Goal: Task Accomplishment & Management: Manage account settings

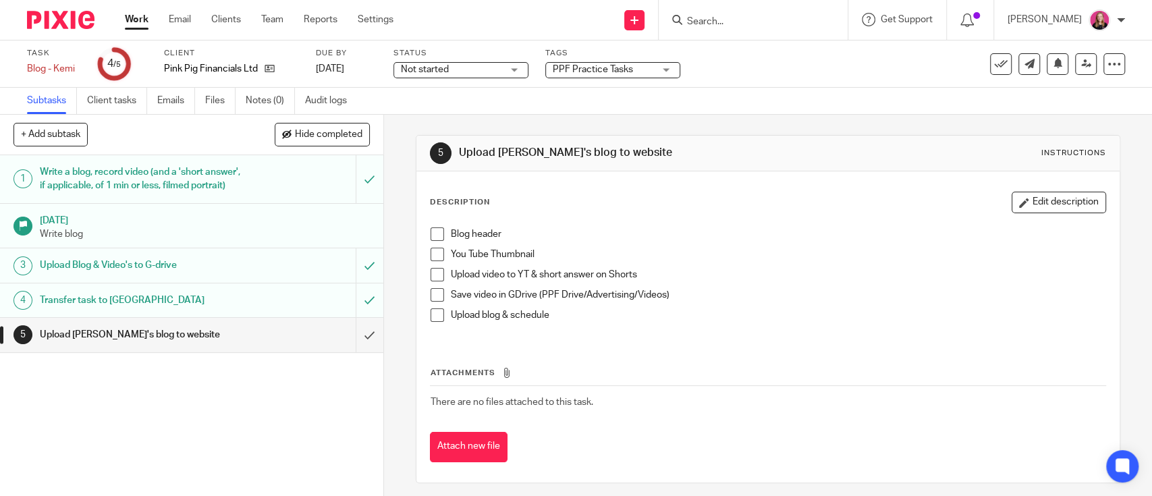
click at [713, 19] on input "Search" at bounding box center [746, 22] width 121 height 12
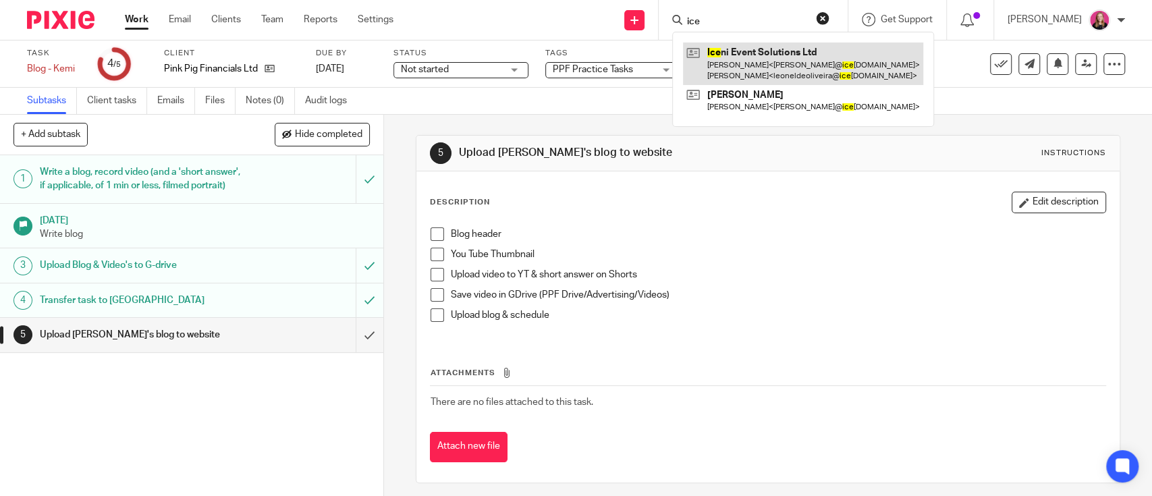
type input "ice"
click at [736, 47] on link at bounding box center [803, 64] width 240 height 42
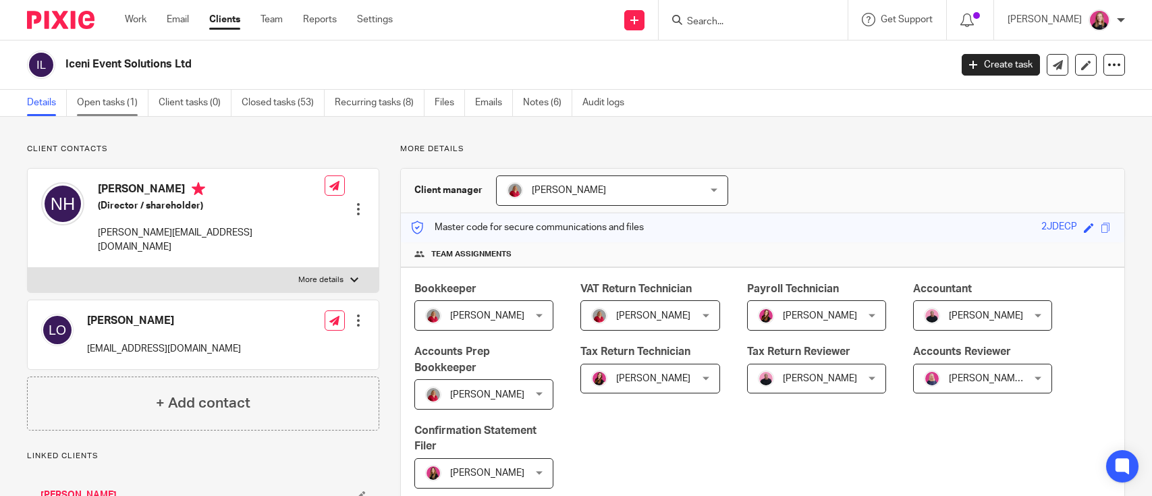
click at [121, 105] on link "Open tasks (1)" at bounding box center [113, 103] width 72 height 26
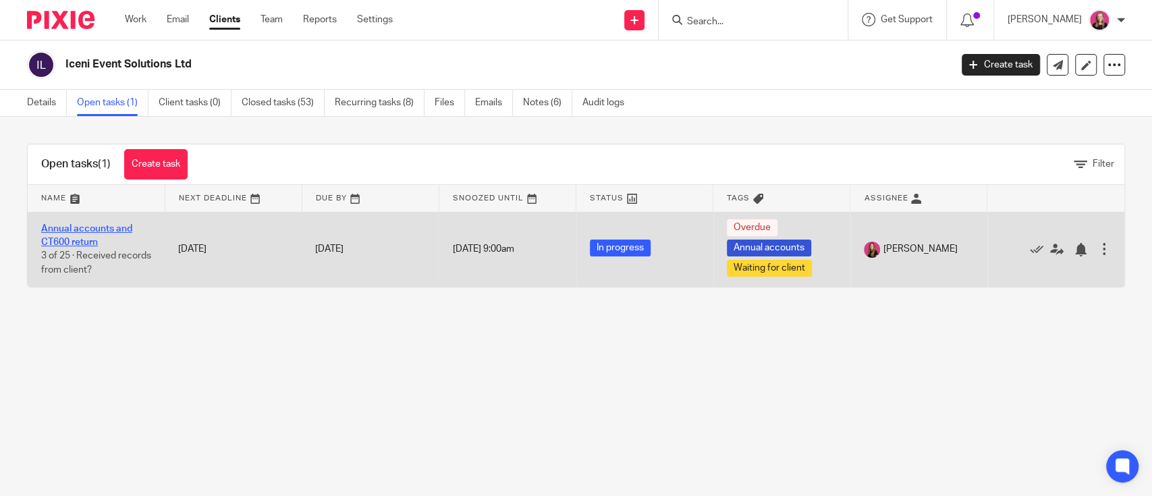
click at [110, 224] on link "Annual accounts and CT600 return" at bounding box center [86, 235] width 91 height 23
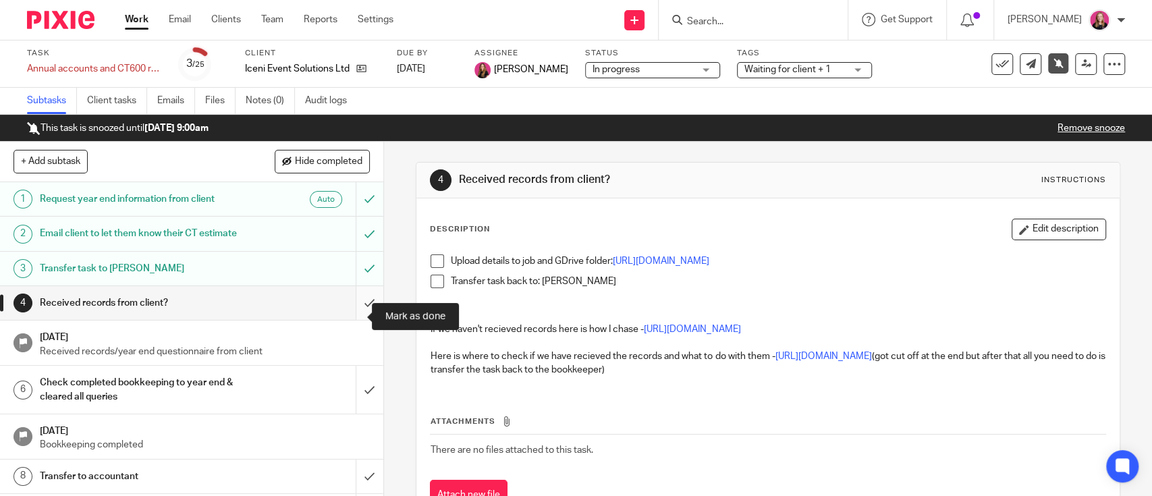
click at [351, 319] on input "submit" at bounding box center [191, 303] width 383 height 34
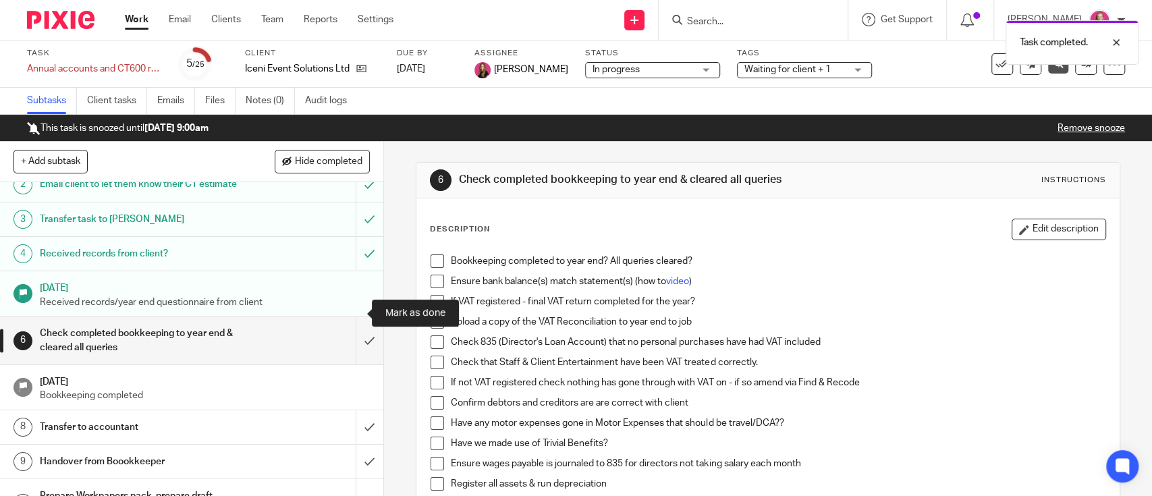
scroll to position [90, 0]
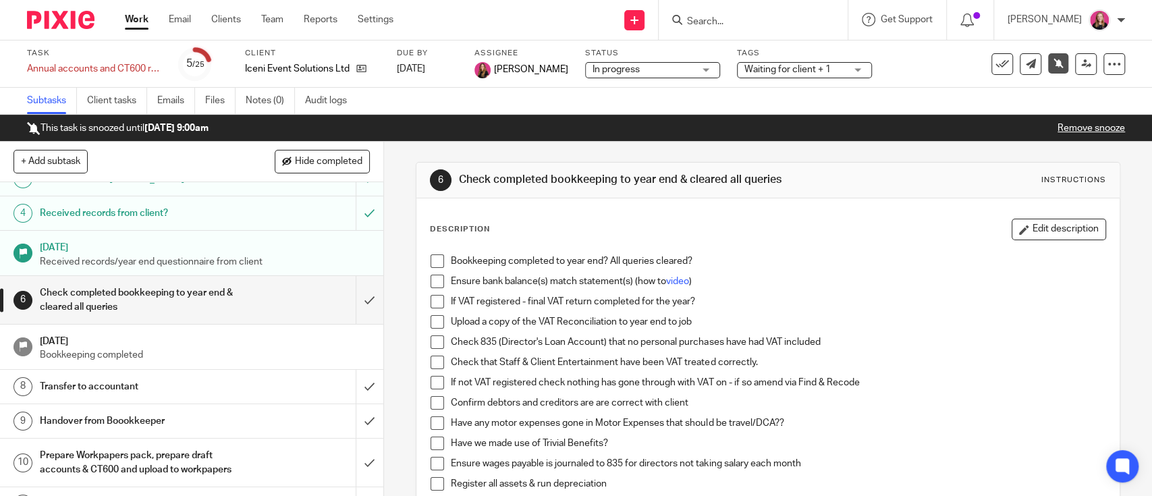
click at [159, 223] on h1 "Received records from client?" at bounding box center [141, 213] width 202 height 20
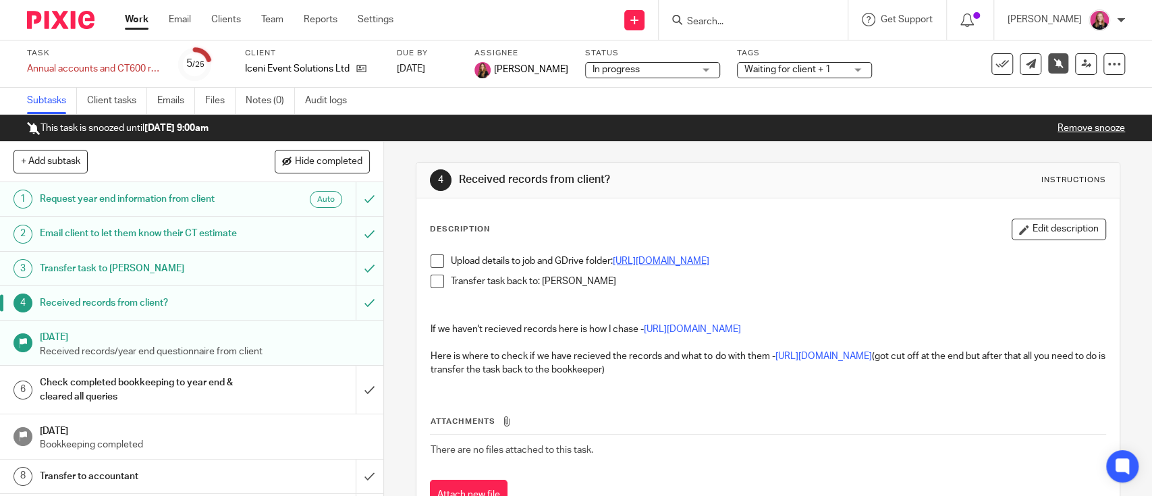
click at [690, 258] on link "[URL][DOMAIN_NAME]" at bounding box center [661, 260] width 96 height 9
click at [433, 266] on span at bounding box center [437, 260] width 13 height 13
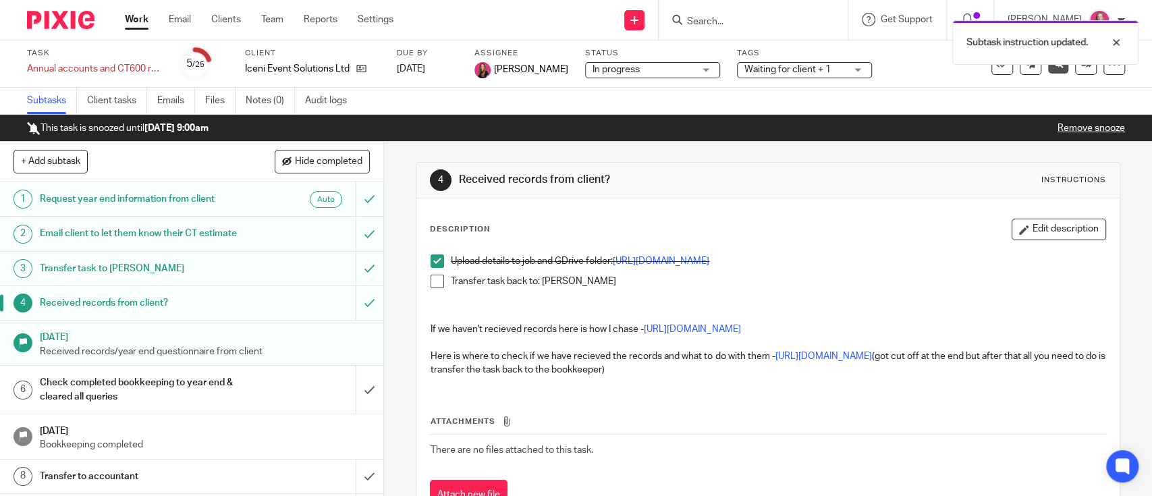
click at [439, 282] on li "Transfer task back to: Caroline Hancock" at bounding box center [768, 285] width 674 height 20
click at [431, 278] on span at bounding box center [437, 281] width 13 height 13
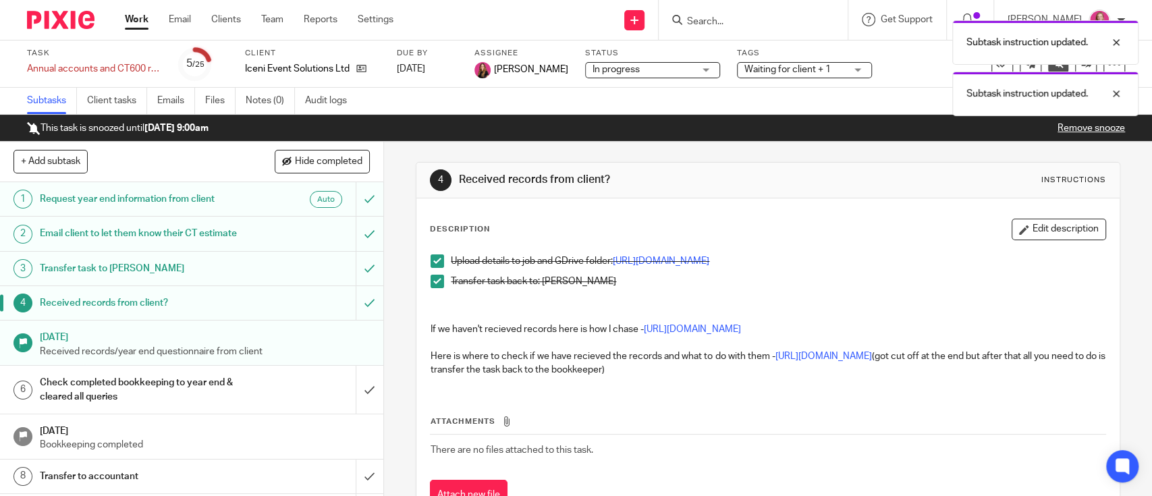
click at [1058, 132] on link "Remove snooze" at bounding box center [1090, 127] width 67 height 9
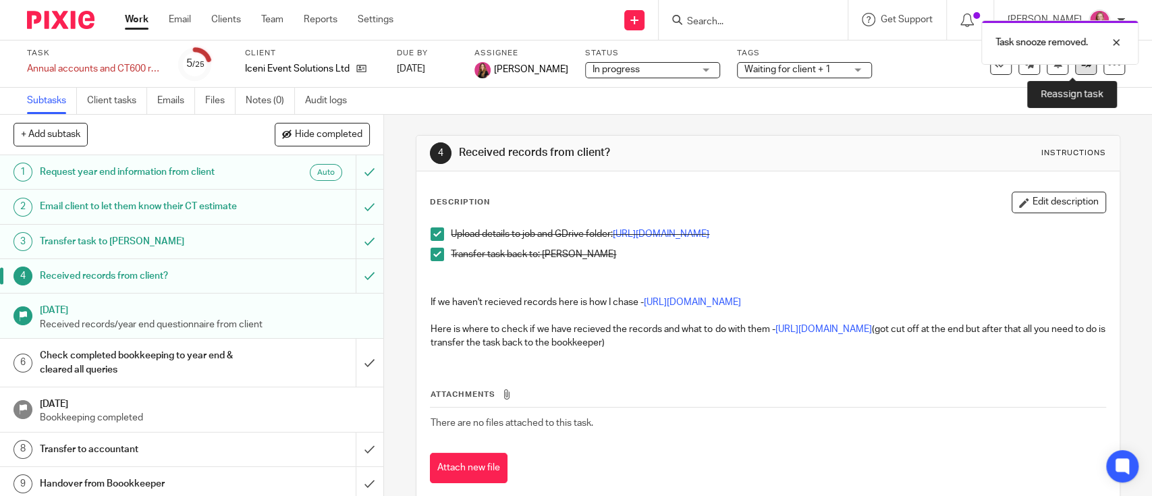
click at [1076, 70] on link at bounding box center [1086, 64] width 22 height 22
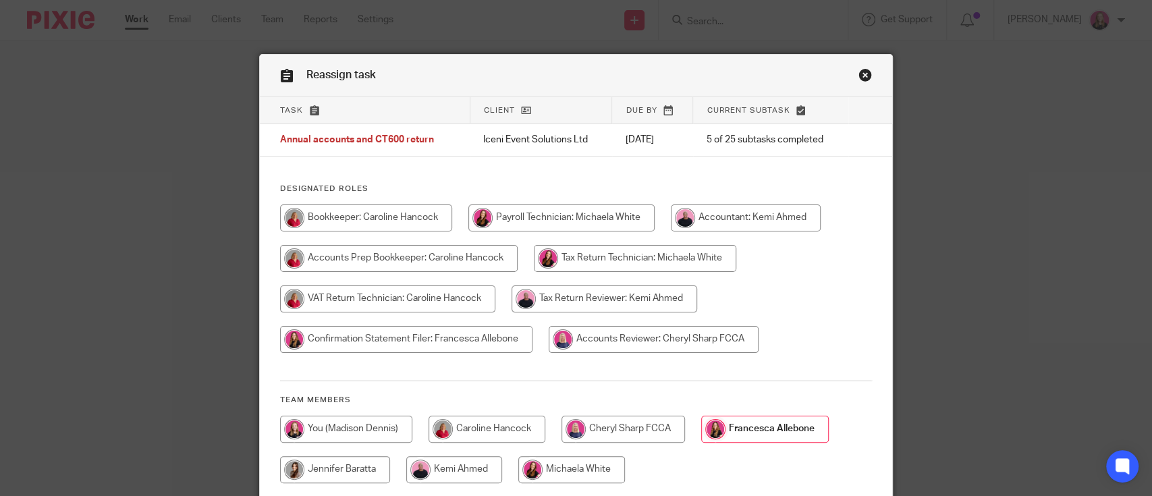
click at [399, 226] on input "radio" at bounding box center [366, 217] width 172 height 27
radio input "true"
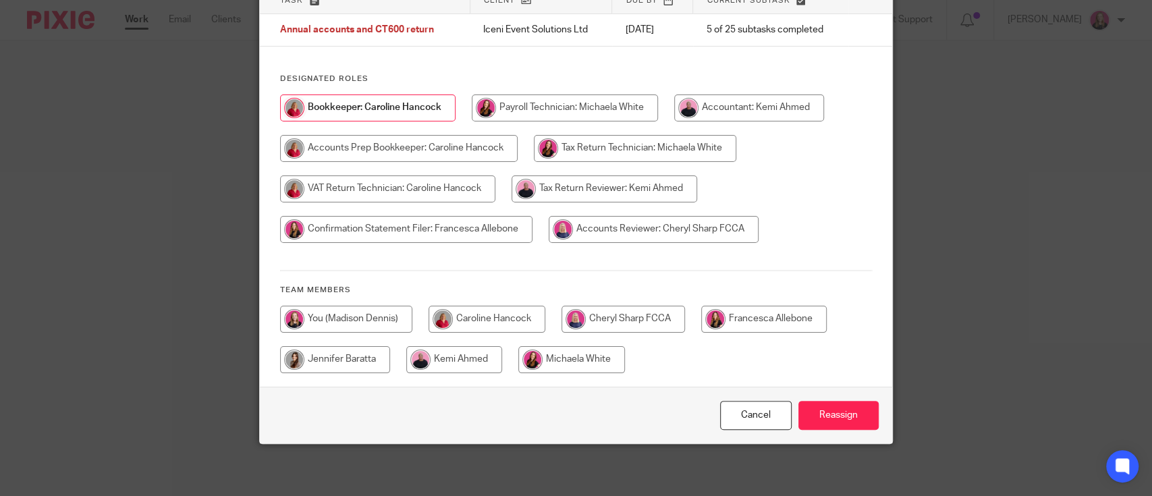
scroll to position [111, 0]
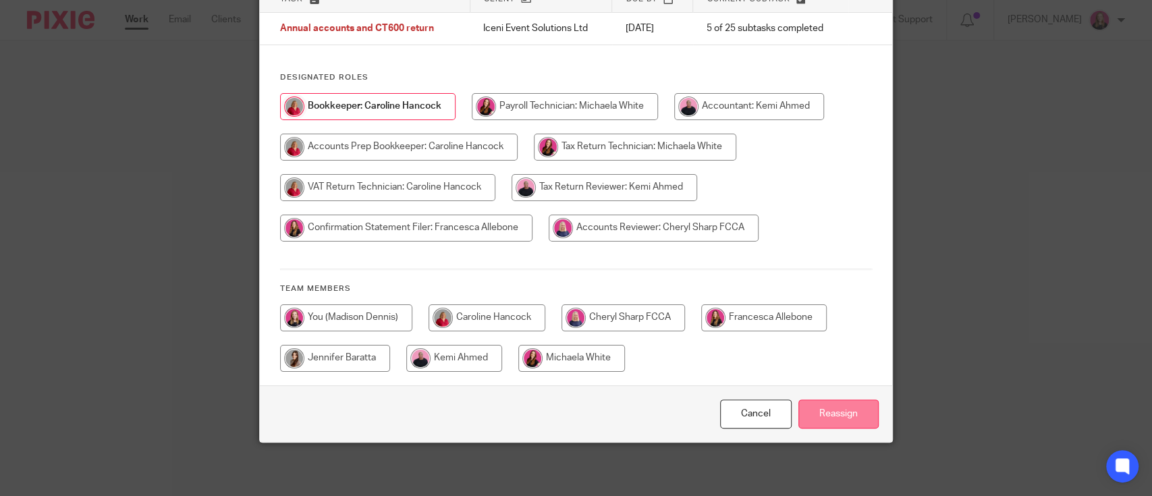
click at [831, 411] on input "Reassign" at bounding box center [838, 413] width 80 height 29
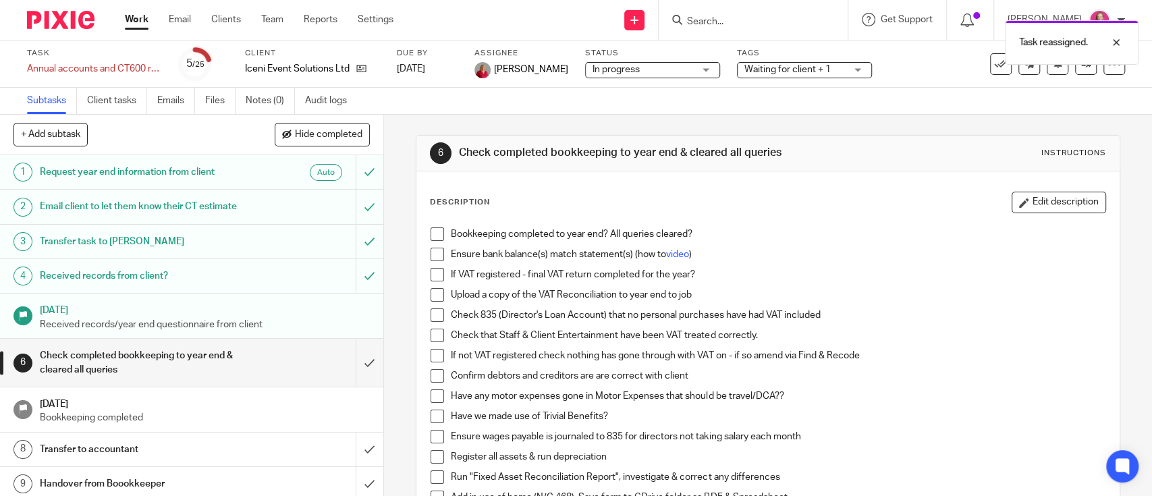
click at [803, 59] on div "Task reassigned." at bounding box center [857, 38] width 563 height 51
click at [792, 73] on span "Waiting for client + 1" at bounding box center [787, 69] width 86 height 9
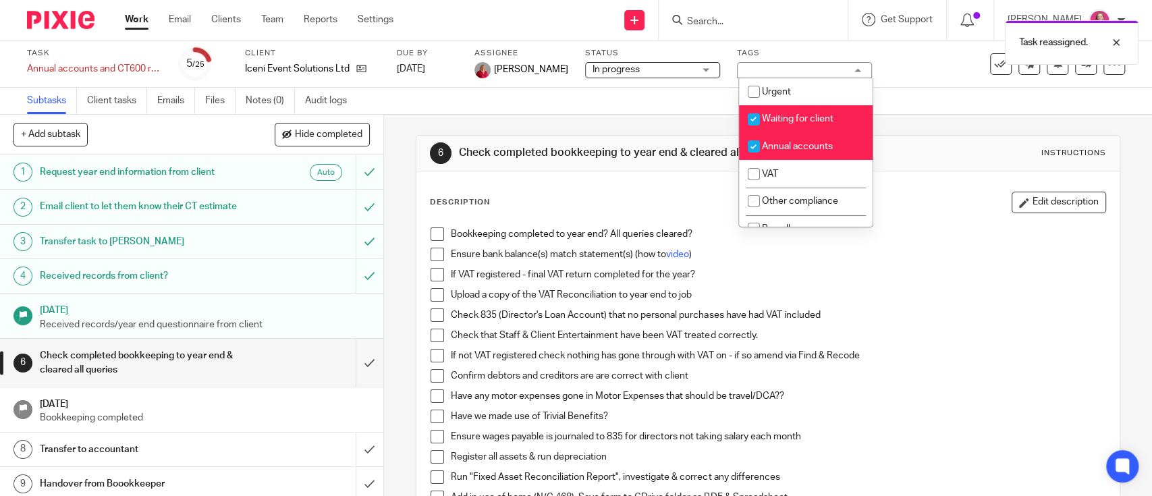
click at [753, 120] on input "checkbox" at bounding box center [754, 120] width 26 height 26
checkbox input "false"
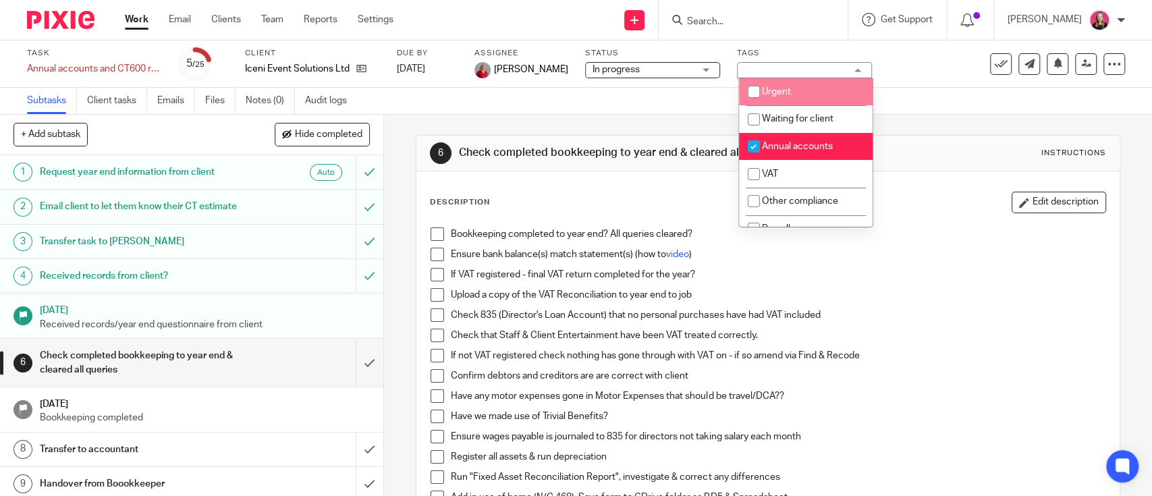
click at [752, 96] on input "checkbox" at bounding box center [754, 92] width 26 height 26
checkbox input "true"
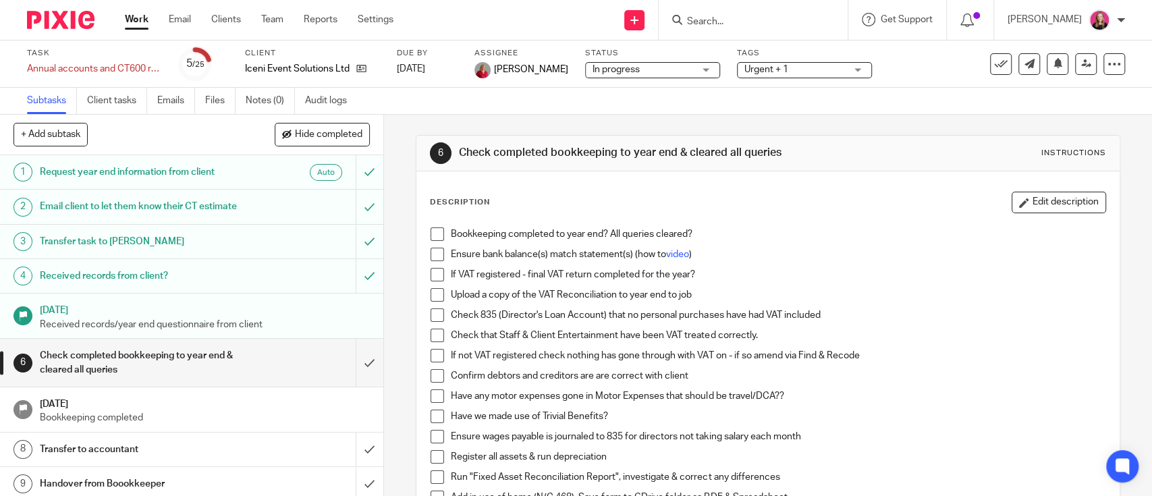
click at [904, 116] on div "6 Check completed bookkeeping to year end & cleared all queries Instructions De…" at bounding box center [768, 475] width 704 height 720
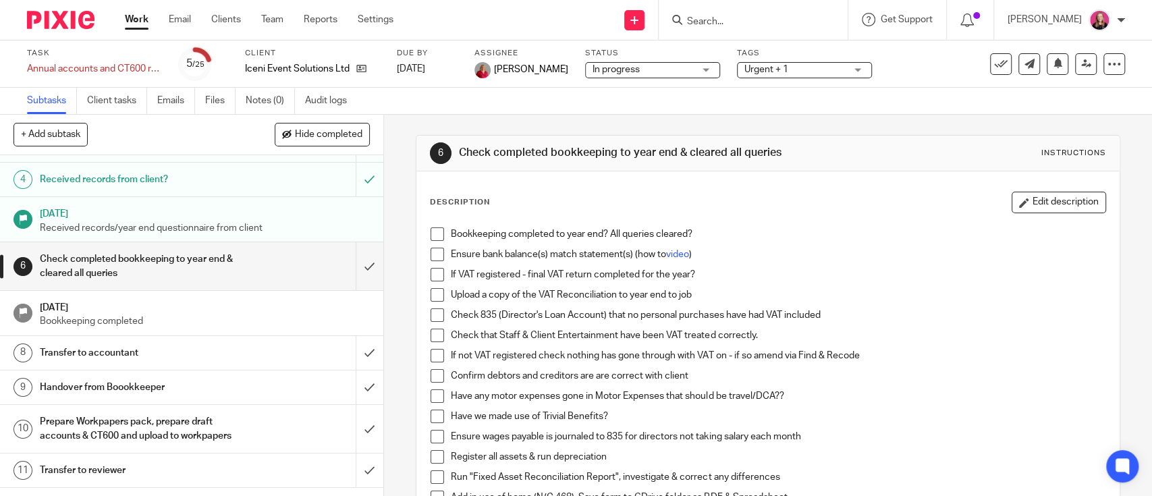
scroll to position [94, 0]
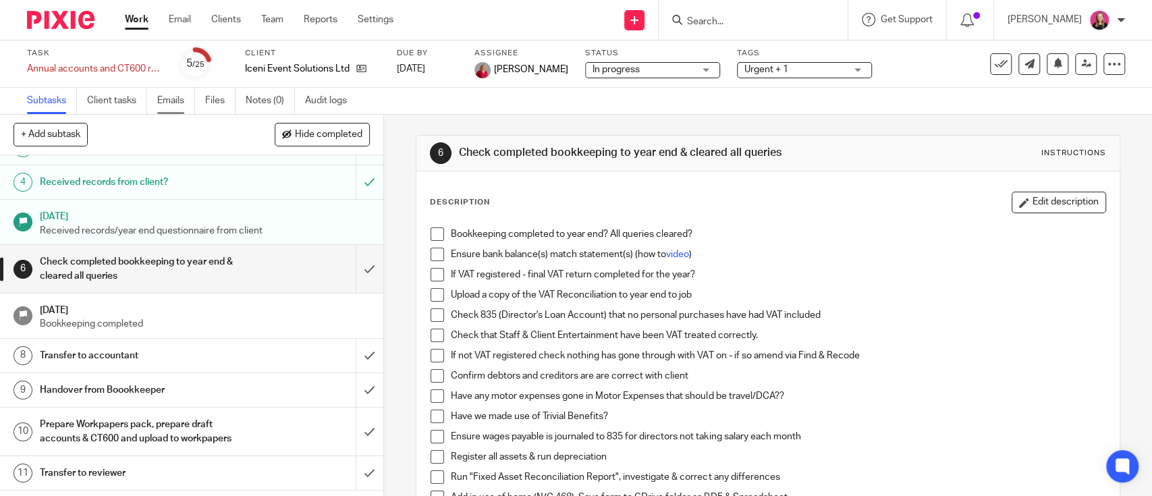
click at [179, 107] on link "Emails" at bounding box center [176, 101] width 38 height 26
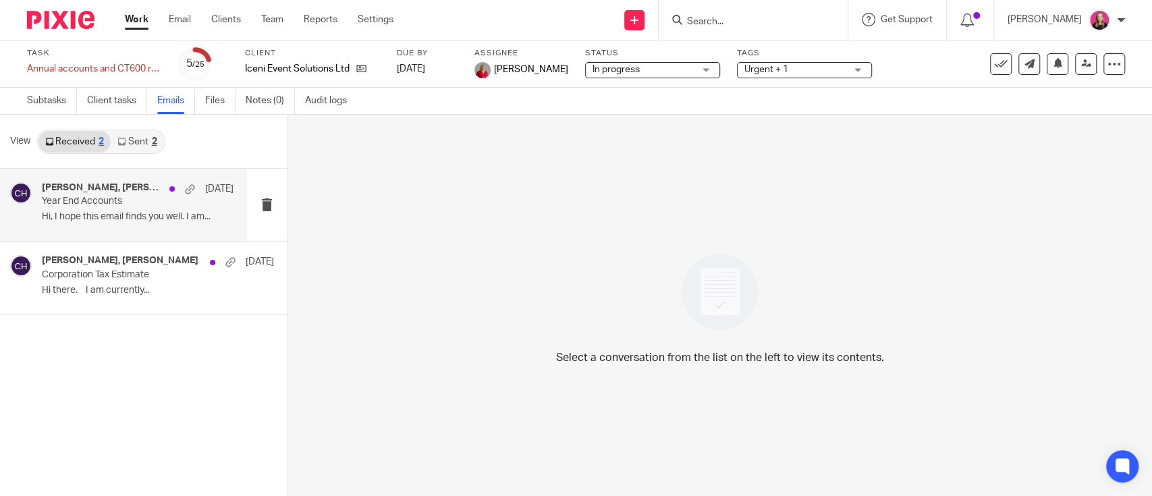
click at [152, 224] on div "Francesca Allebone, Nicky Hale, Caroline Hancock 1 Jul Year End Accounts Hi, I …" at bounding box center [138, 204] width 192 height 45
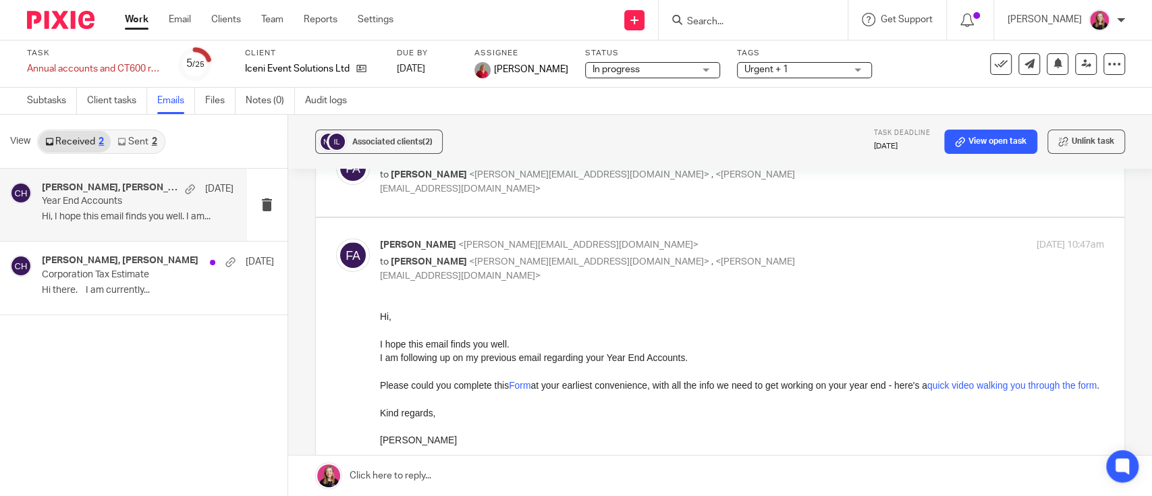
scroll to position [634, 0]
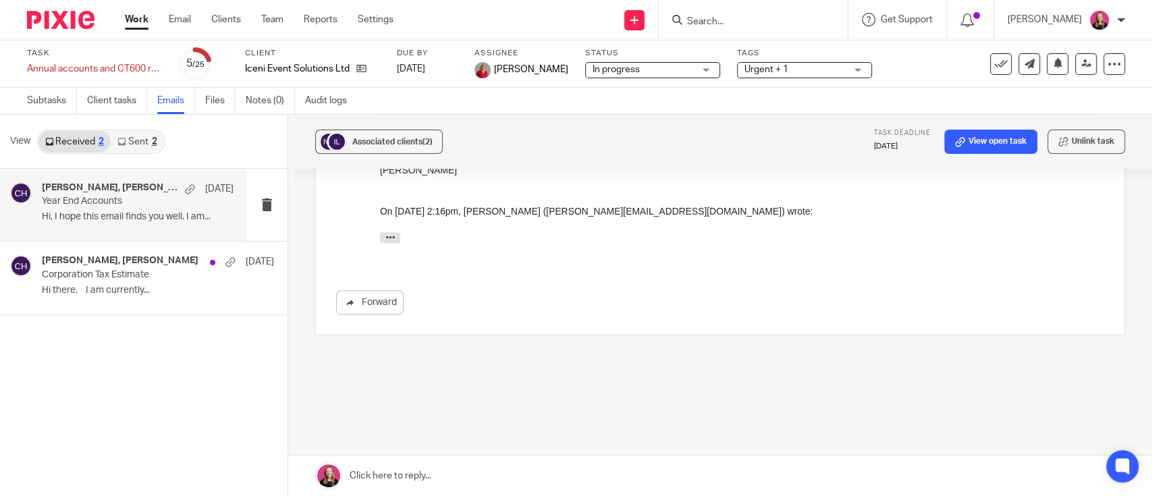
click at [136, 26] on link "Work" at bounding box center [137, 19] width 24 height 13
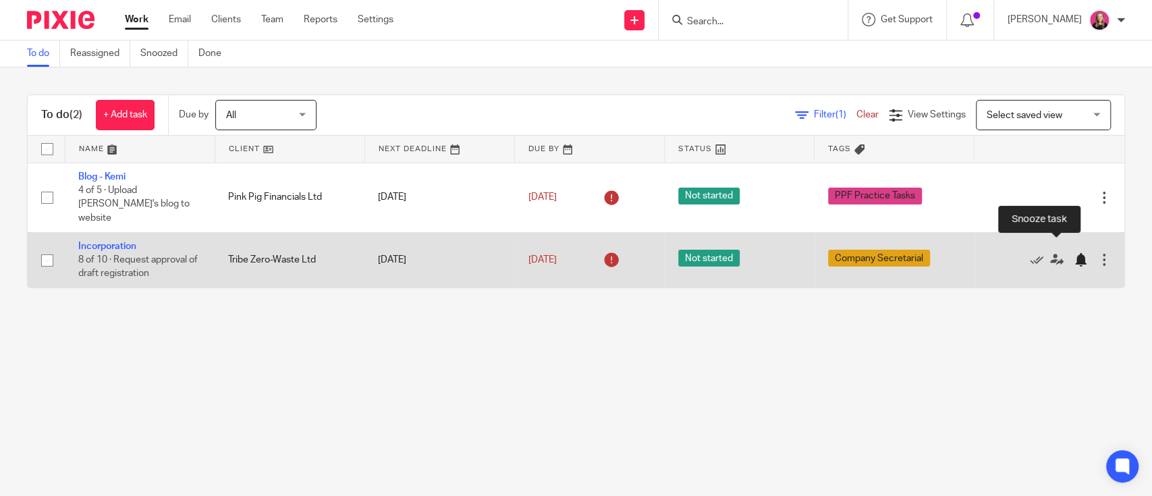
click at [1074, 253] on div at bounding box center [1080, 259] width 13 height 13
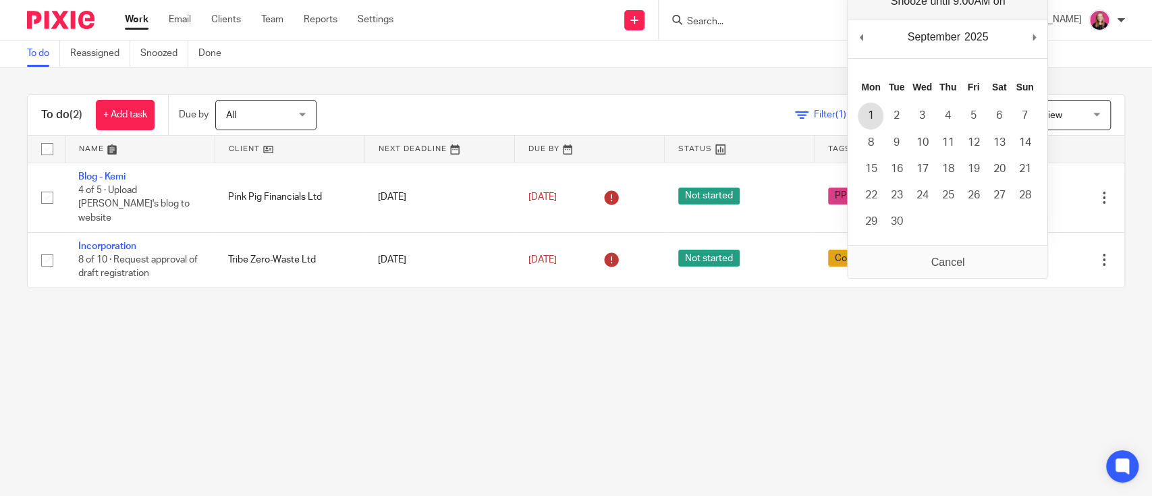
click at [883, 105] on td "1" at bounding box center [871, 116] width 26 height 26
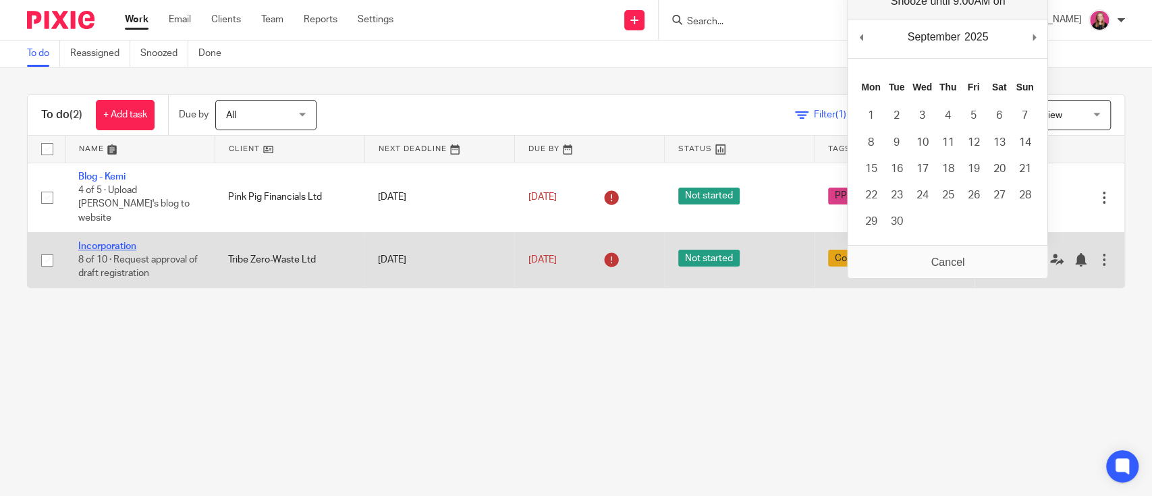
click at [115, 242] on link "Incorporation" at bounding box center [107, 246] width 58 height 9
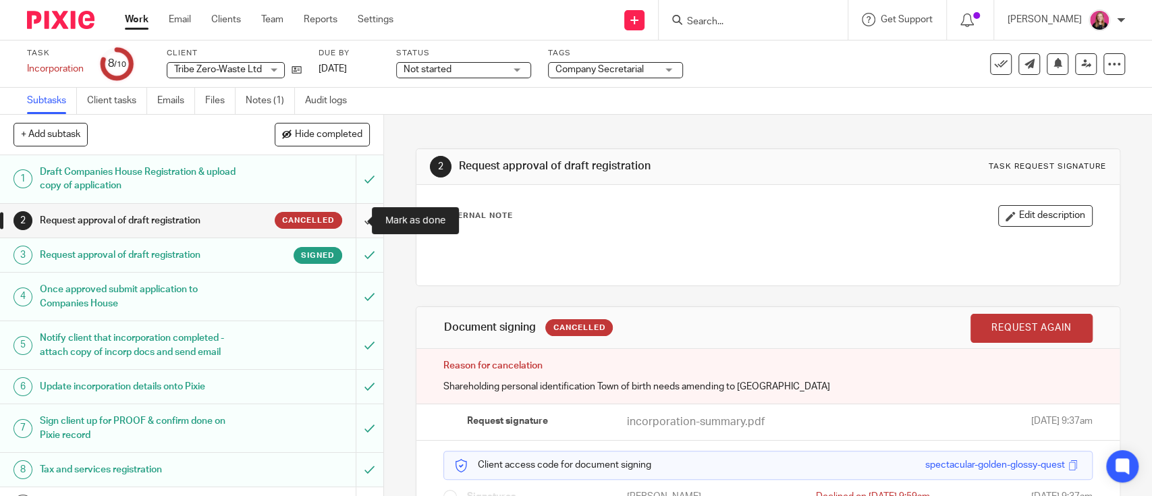
click at [356, 221] on input "submit" at bounding box center [191, 221] width 383 height 34
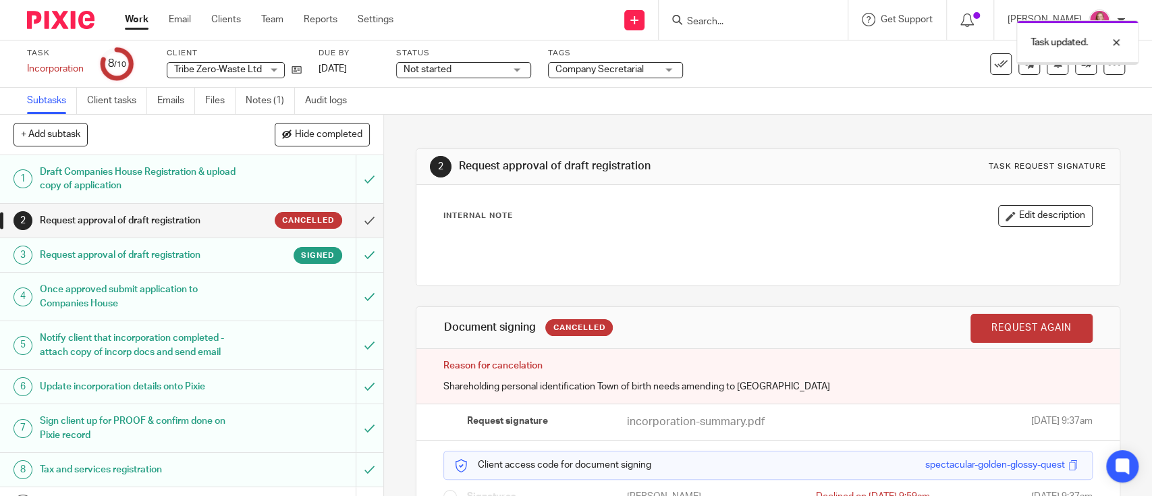
scroll to position [59, 0]
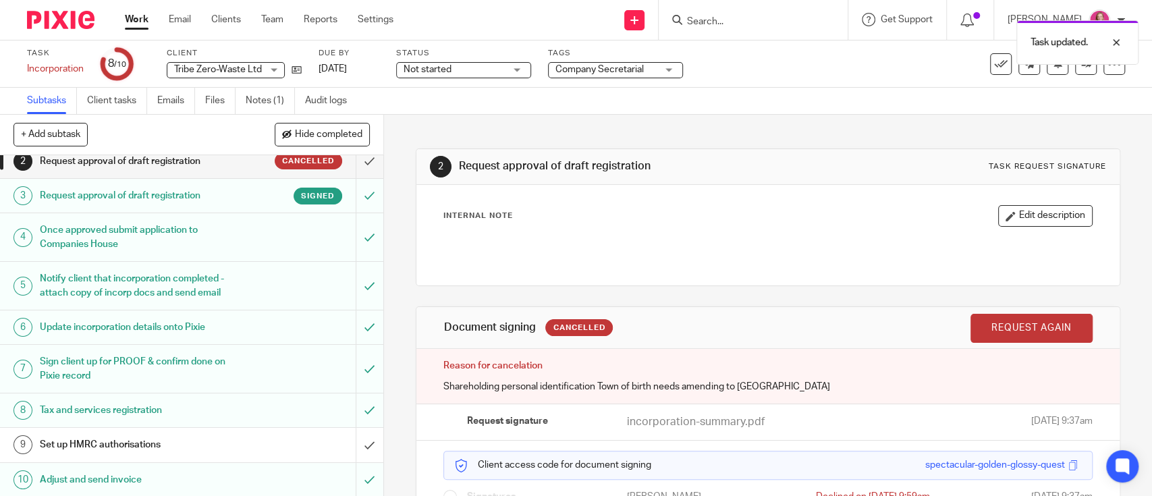
click at [230, 441] on div "Set up HMRC authorisations" at bounding box center [191, 445] width 302 height 20
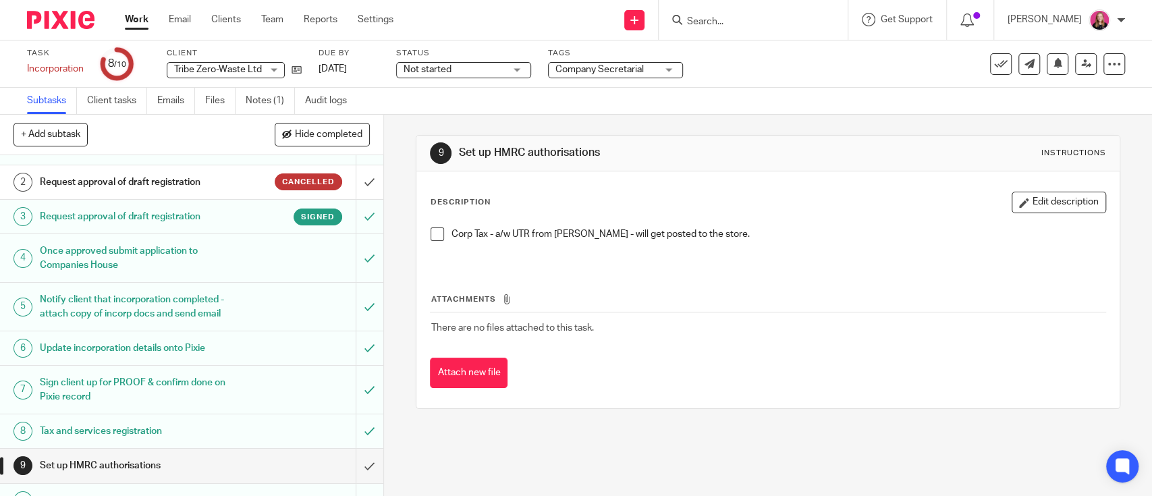
scroll to position [59, 0]
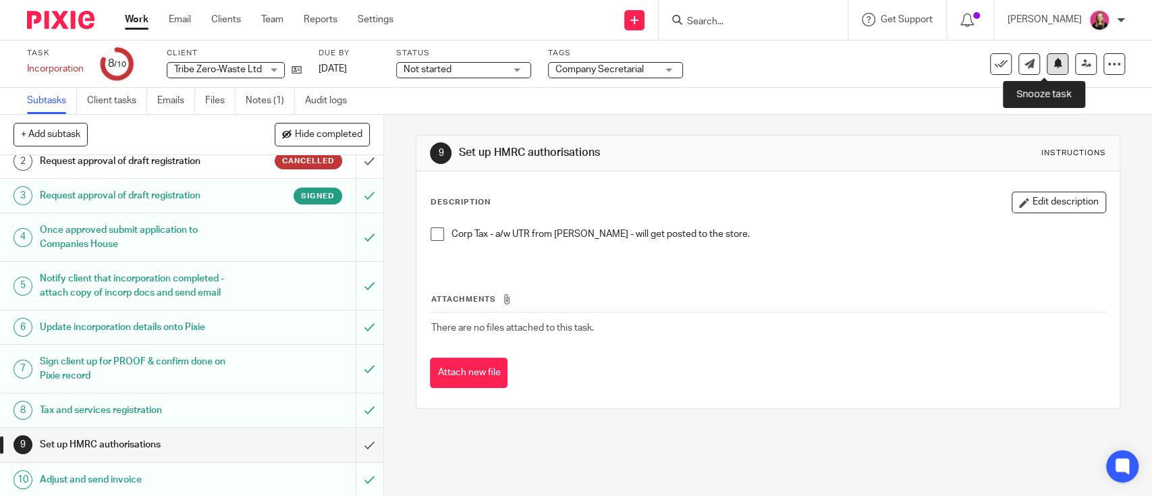
click at [1051, 62] on button at bounding box center [1058, 64] width 22 height 22
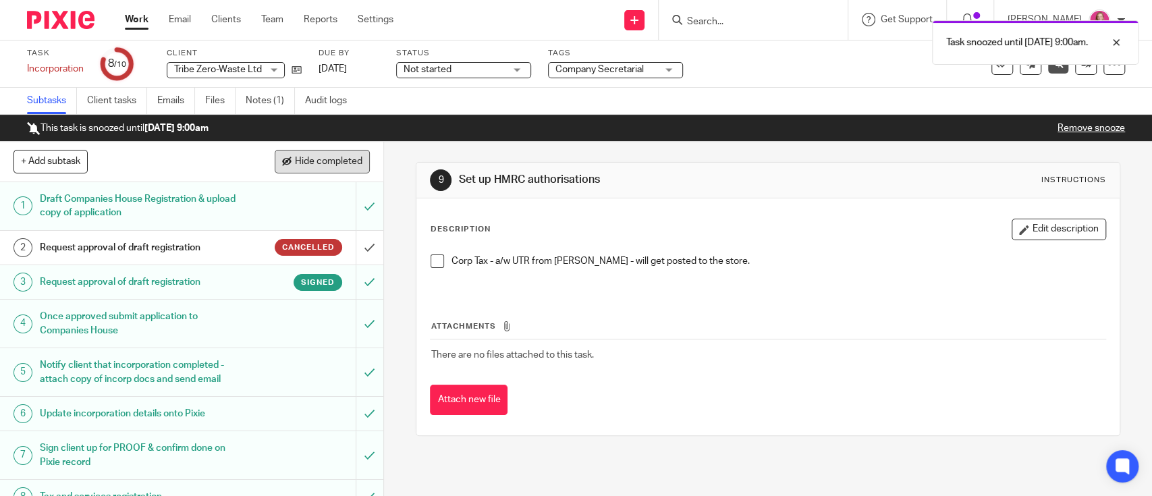
click at [320, 159] on span "Hide completed" at bounding box center [328, 162] width 67 height 11
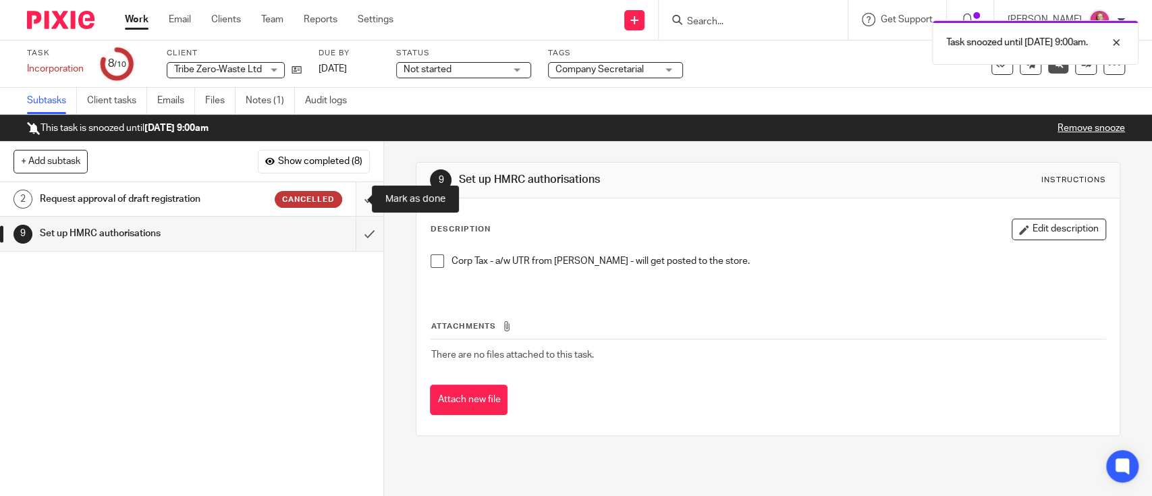
click at [348, 195] on input "submit" at bounding box center [191, 199] width 383 height 34
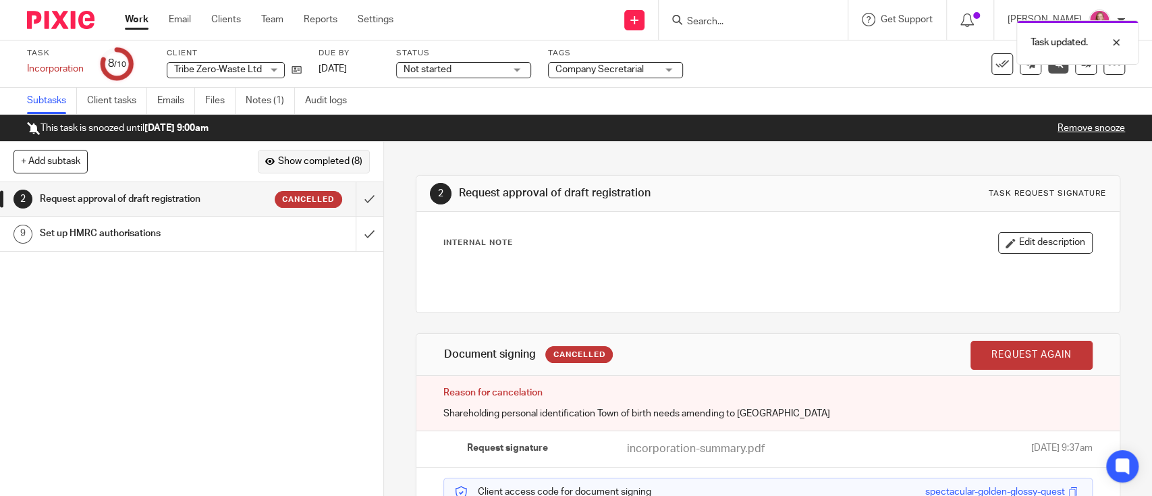
click at [319, 163] on span "Show completed (8)" at bounding box center [320, 162] width 84 height 11
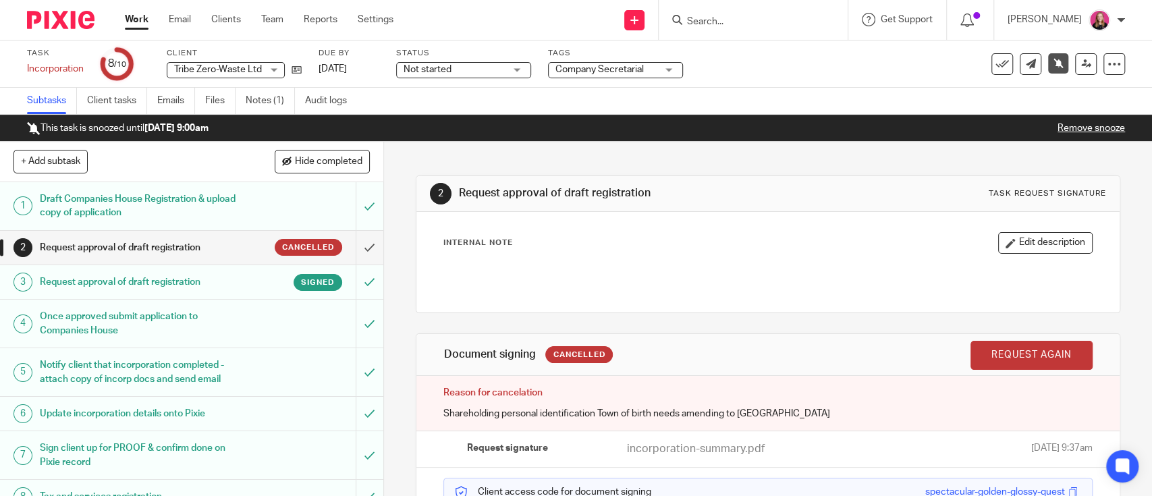
click at [136, 24] on link "Work" at bounding box center [137, 19] width 24 height 13
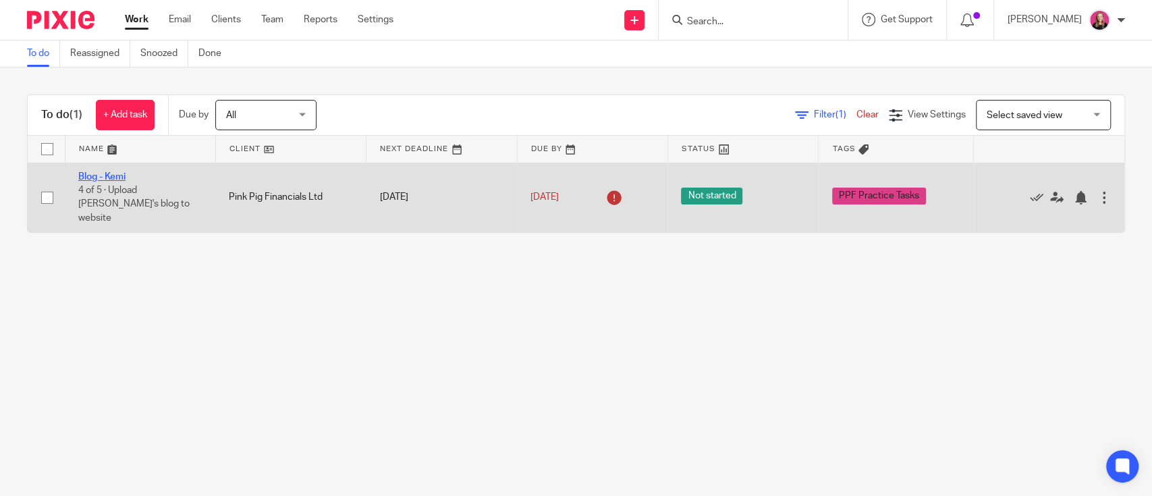
click at [115, 176] on link "Blog - Kemi" at bounding box center [101, 176] width 47 height 9
